Goal: Task Accomplishment & Management: Manage account settings

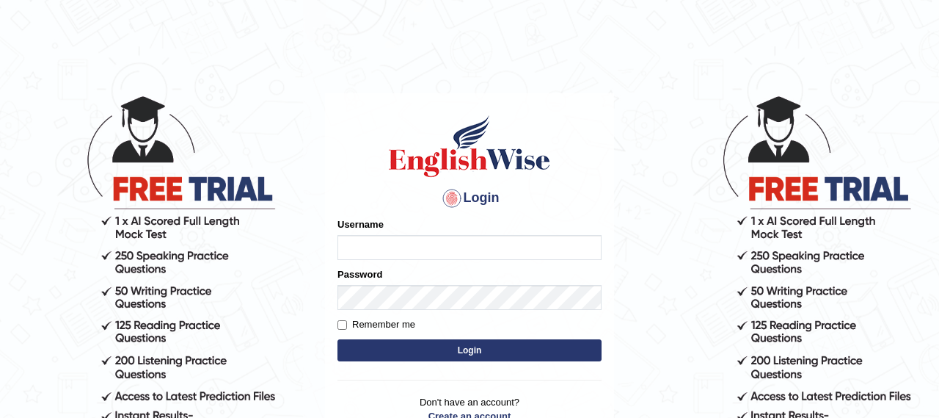
click at [900, 96] on body "Login Please fix the following errors: Username Password Remember me Login Don'…" at bounding box center [469, 256] width 939 height 418
